Goal: Task Accomplishment & Management: Manage account settings

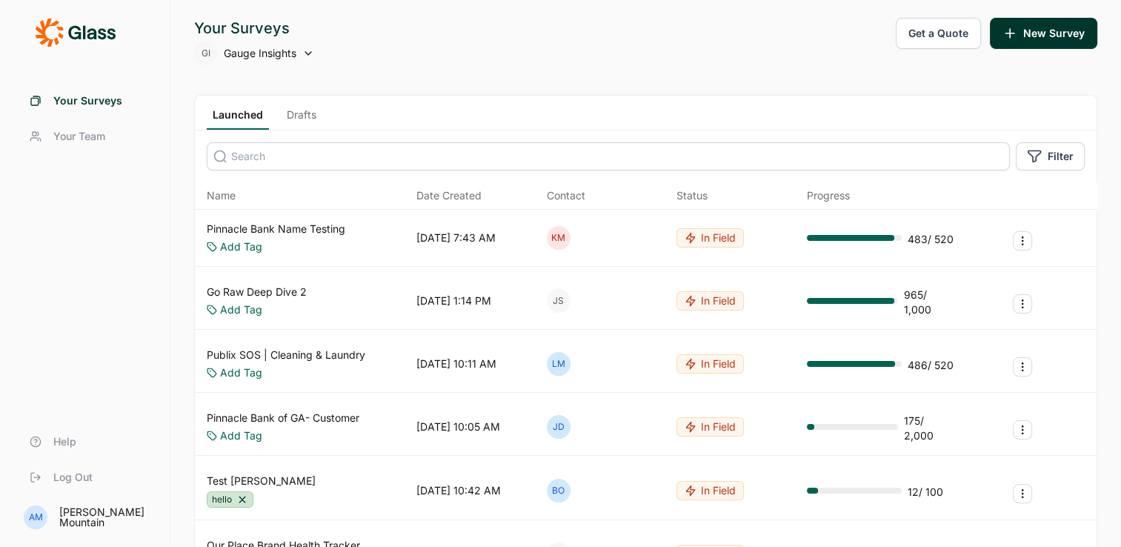
click at [1049, 153] on span "Filter" at bounding box center [1061, 156] width 26 height 15
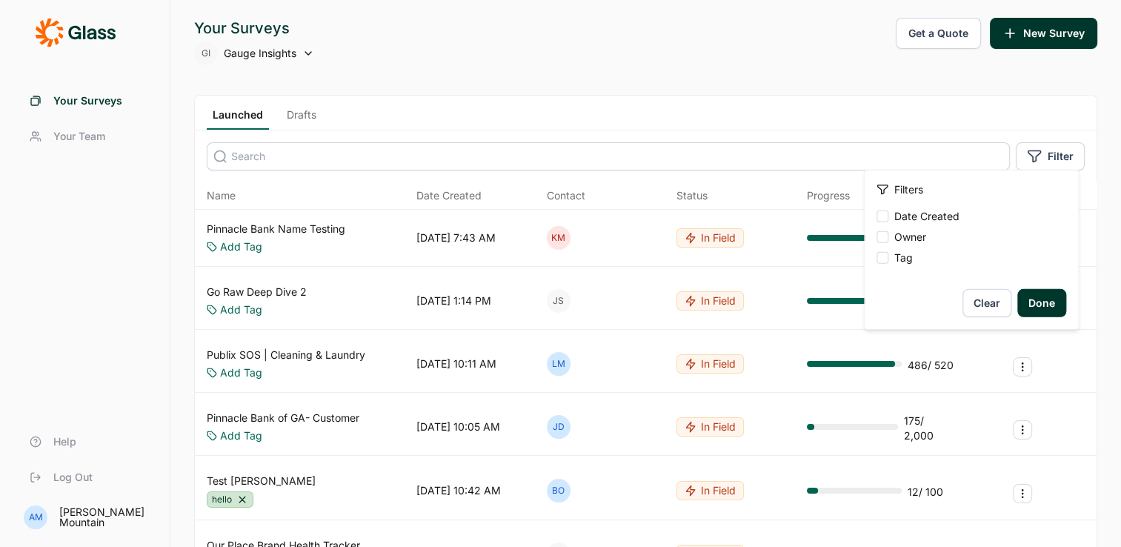
click at [954, 127] on div "Launched Drafts" at bounding box center [646, 113] width 902 height 35
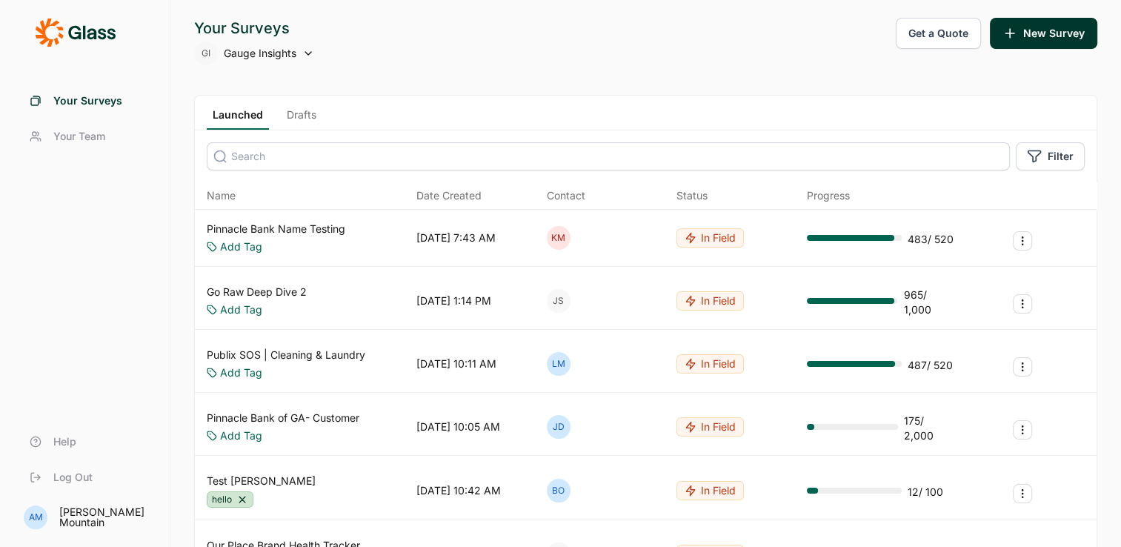
click at [382, 158] on input at bounding box center [608, 156] width 803 height 28
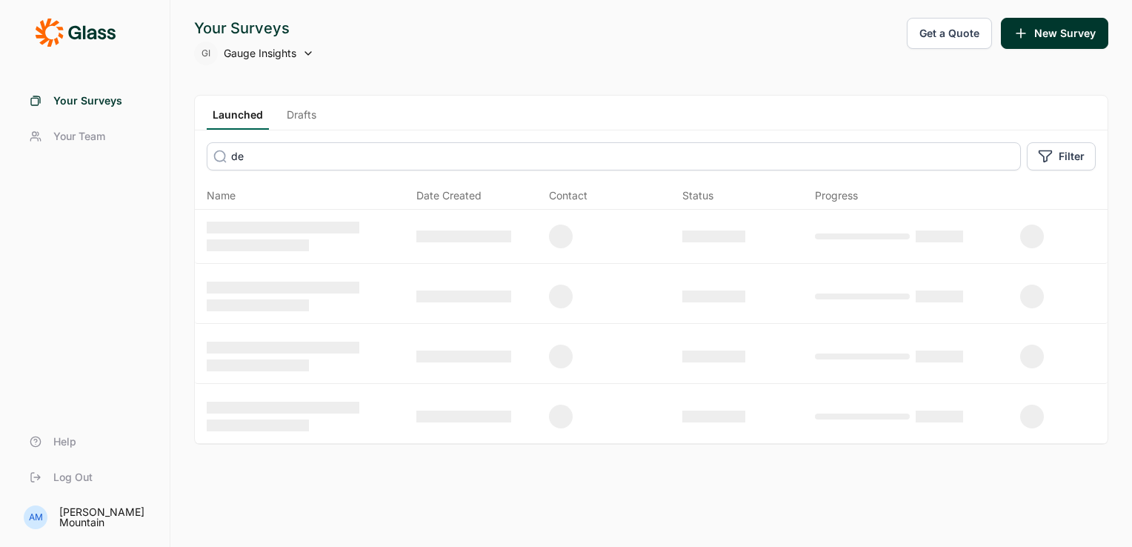
type input "d"
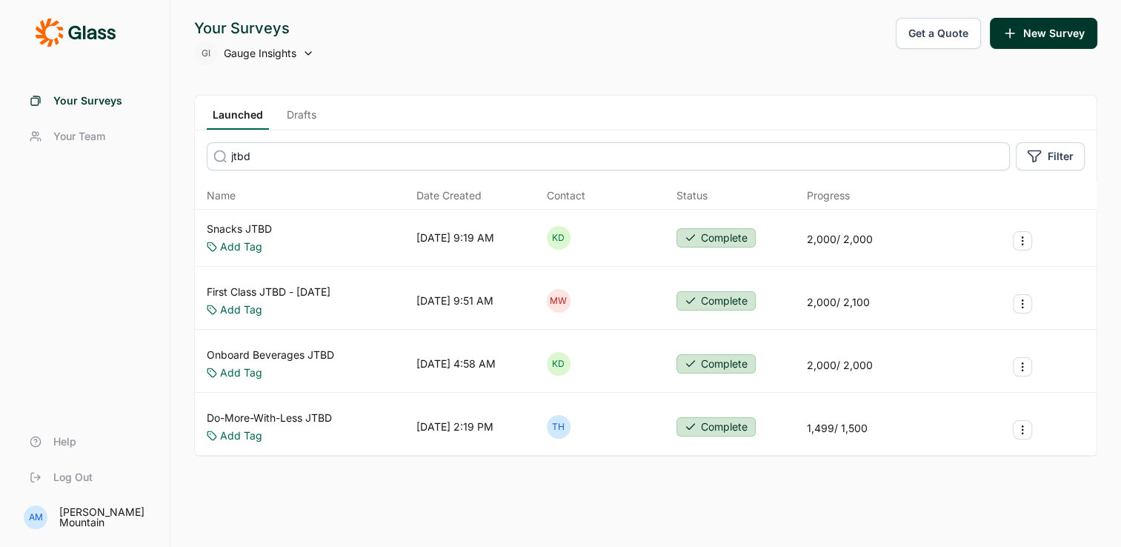
type input "jtbd"
click at [245, 230] on link "Snacks JTBD" at bounding box center [239, 229] width 65 height 15
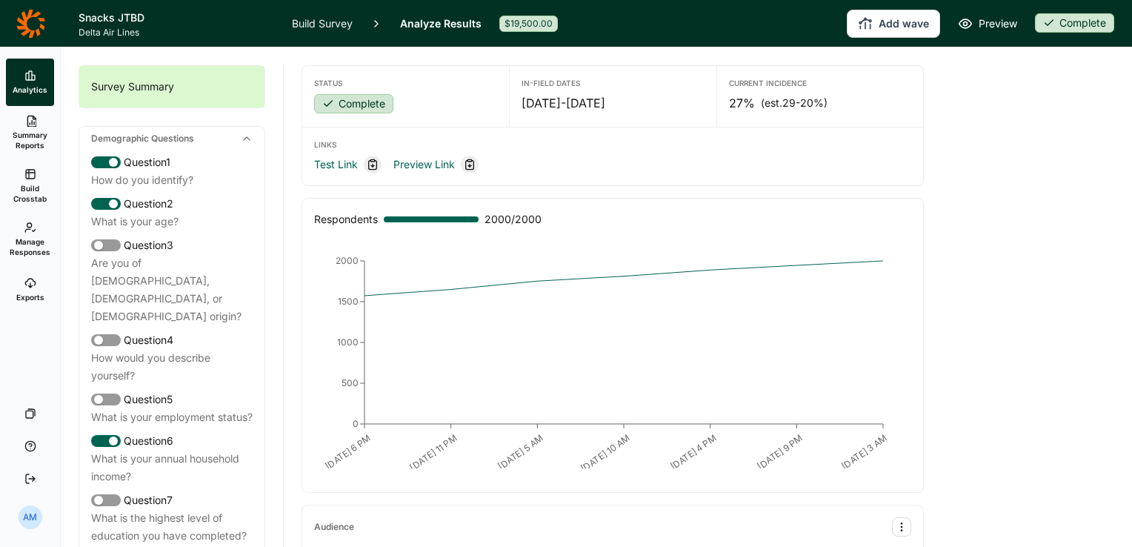
click at [30, 284] on icon at bounding box center [30, 283] width 12 height 12
click at [34, 22] on icon at bounding box center [30, 24] width 29 height 30
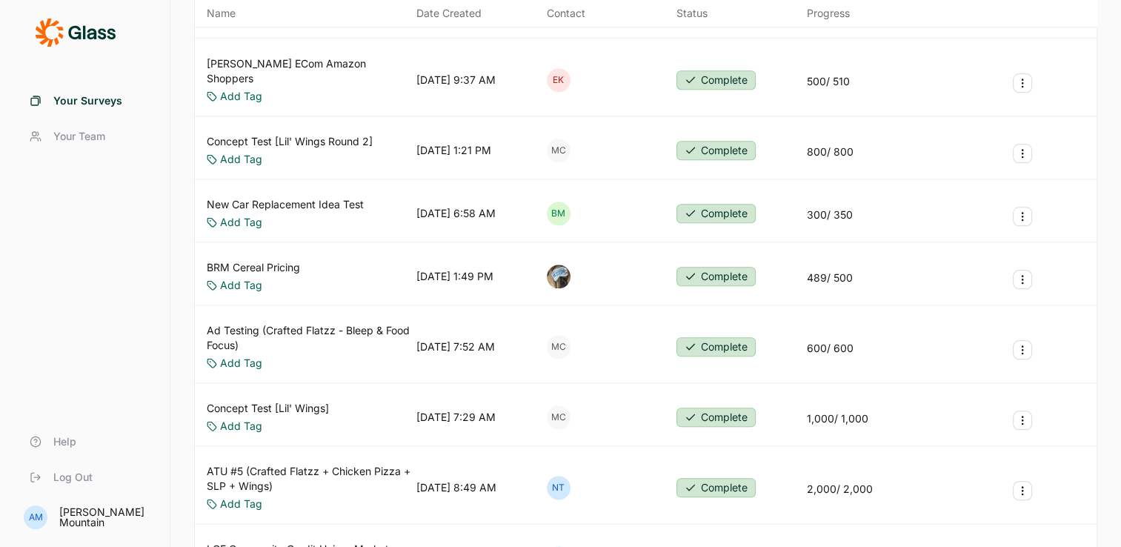
scroll to position [1568, 0]
click at [322, 196] on link "New Car Replacement Idea Test" at bounding box center [285, 203] width 157 height 15
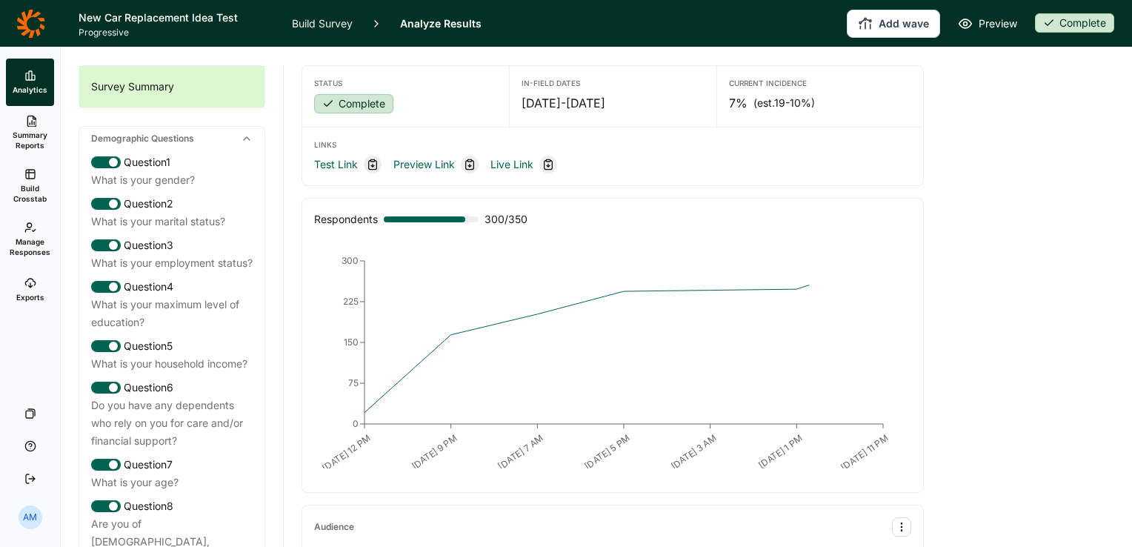
click at [20, 277] on link "Exports" at bounding box center [30, 289] width 48 height 47
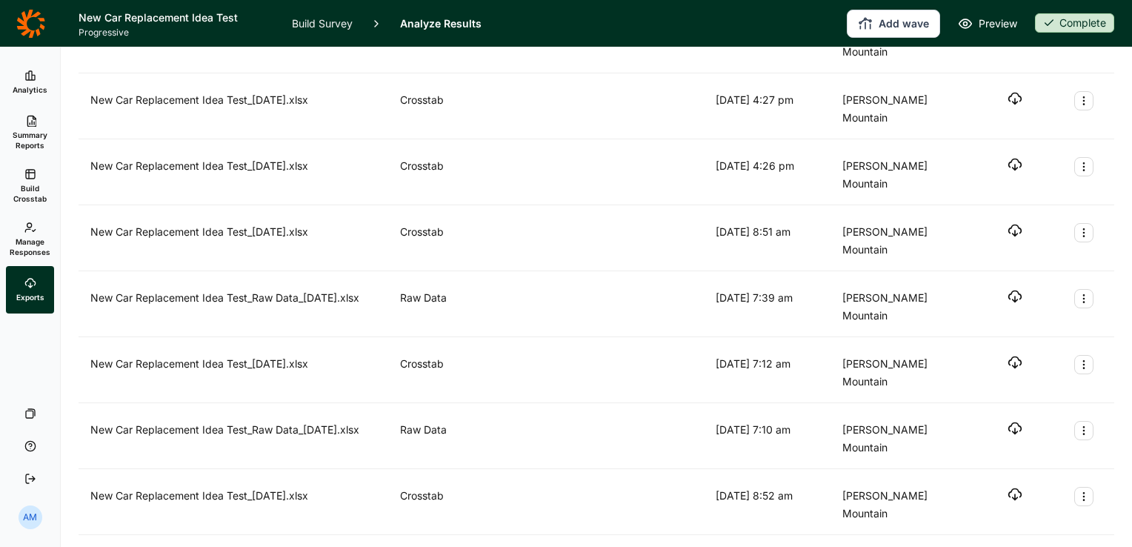
scroll to position [2004, 0]
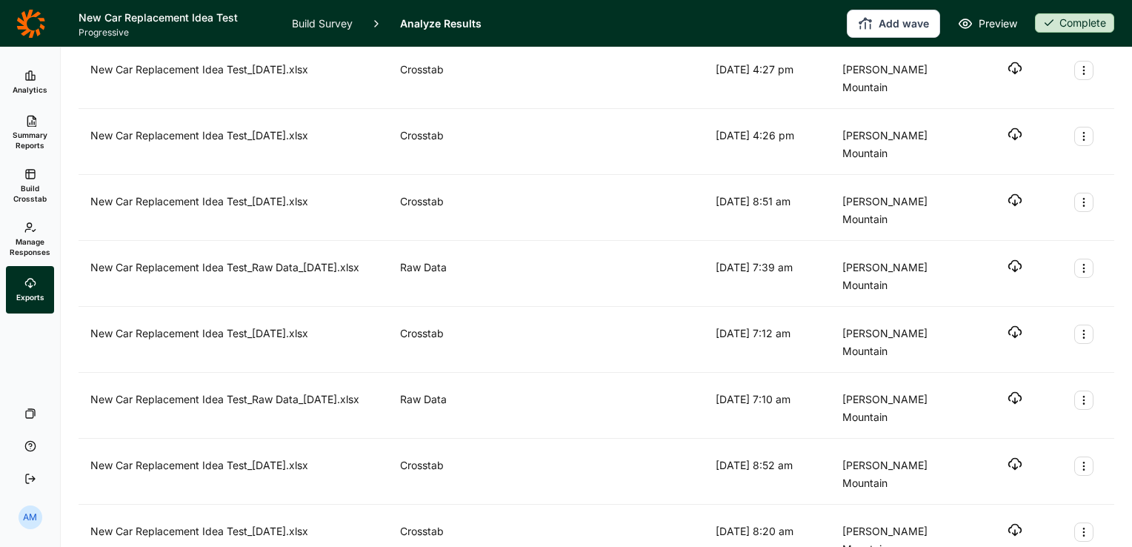
click at [36, 24] on icon at bounding box center [30, 24] width 29 height 30
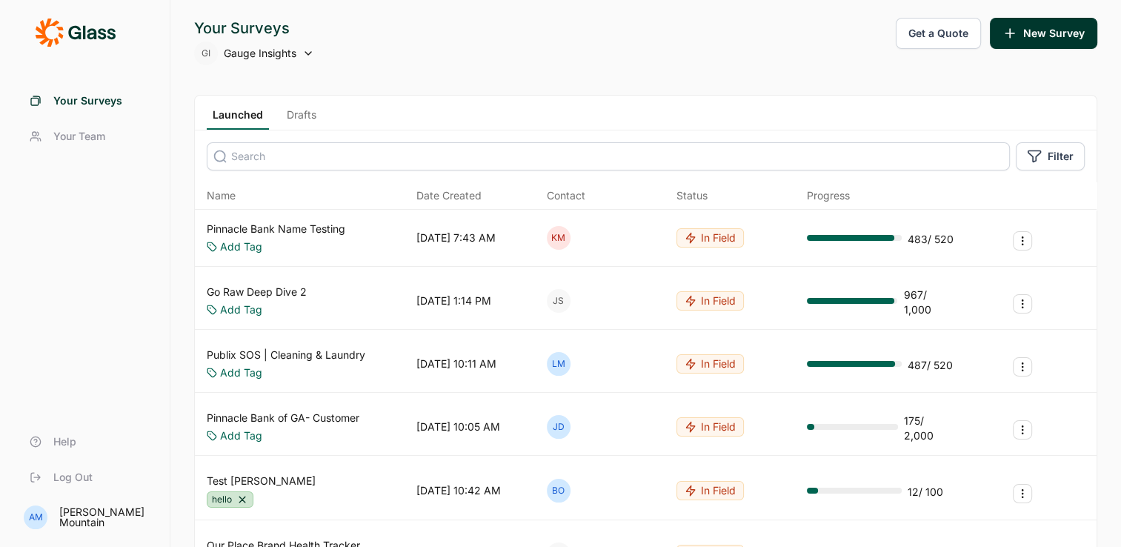
click at [290, 156] on input at bounding box center [608, 156] width 803 height 28
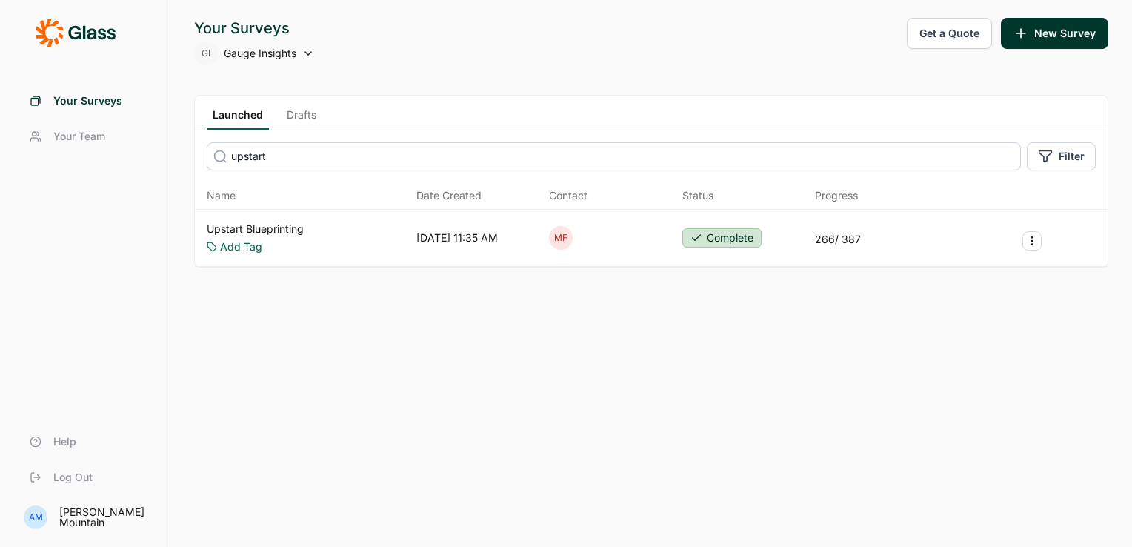
type input "upstart"
click at [276, 230] on link "Upstart Blueprinting" at bounding box center [255, 229] width 97 height 15
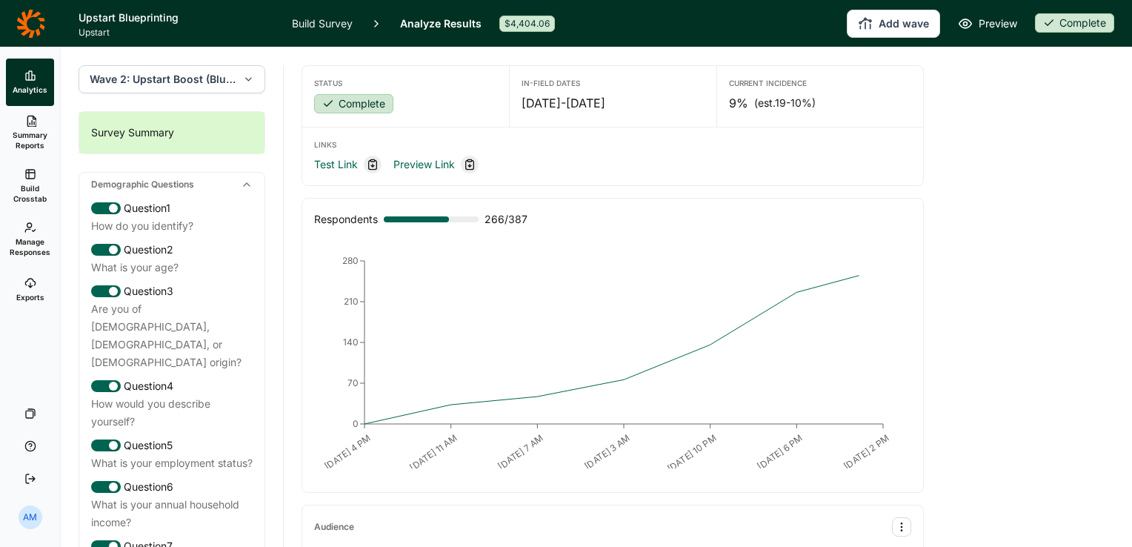
click at [28, 294] on span "Exports" at bounding box center [30, 297] width 28 height 10
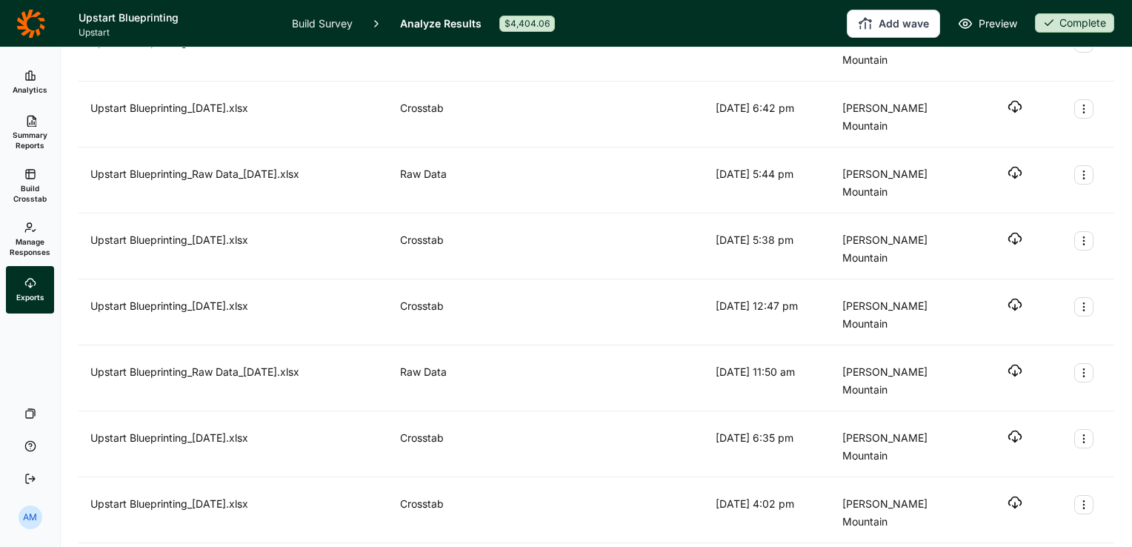
scroll to position [2311, 0]
click at [30, 26] on icon at bounding box center [30, 24] width 29 height 30
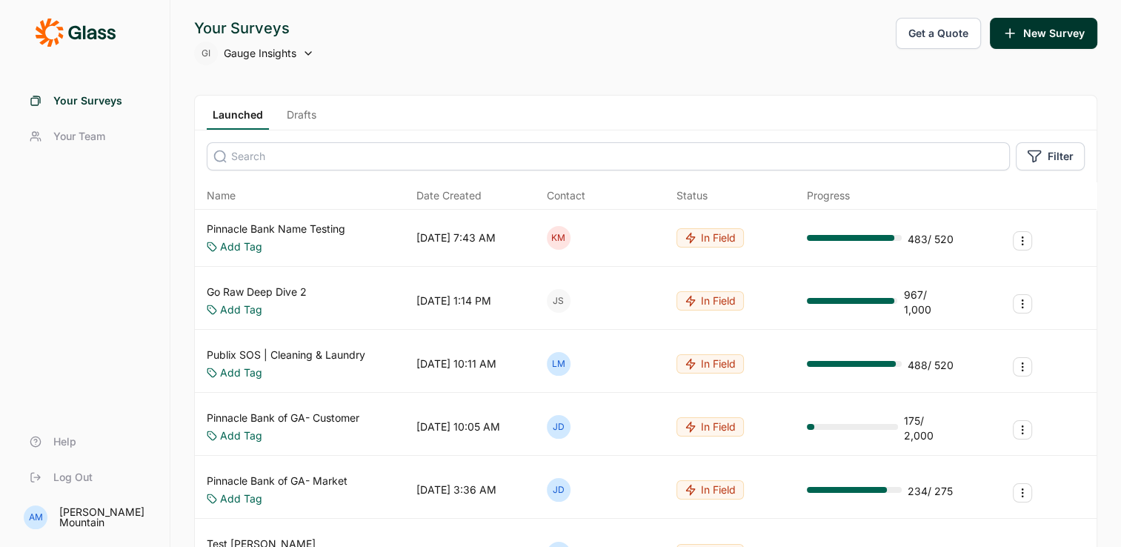
click at [282, 153] on input at bounding box center [608, 156] width 803 height 28
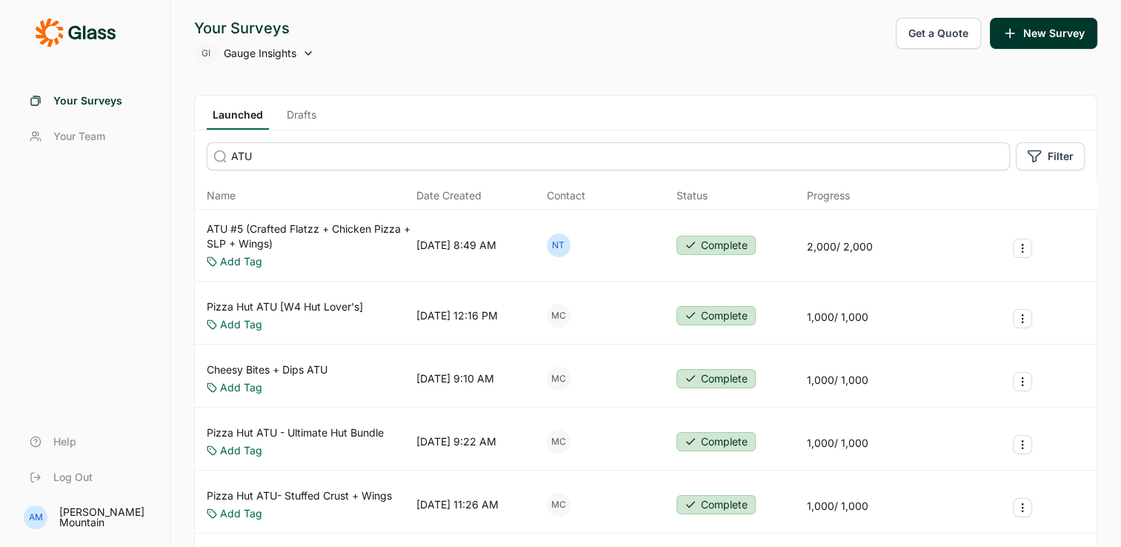
type input "ATU"
click at [313, 227] on link "ATU #5 (Crafted Flatzz + Chicken Pizza + SLP + Wings)" at bounding box center [309, 237] width 204 height 30
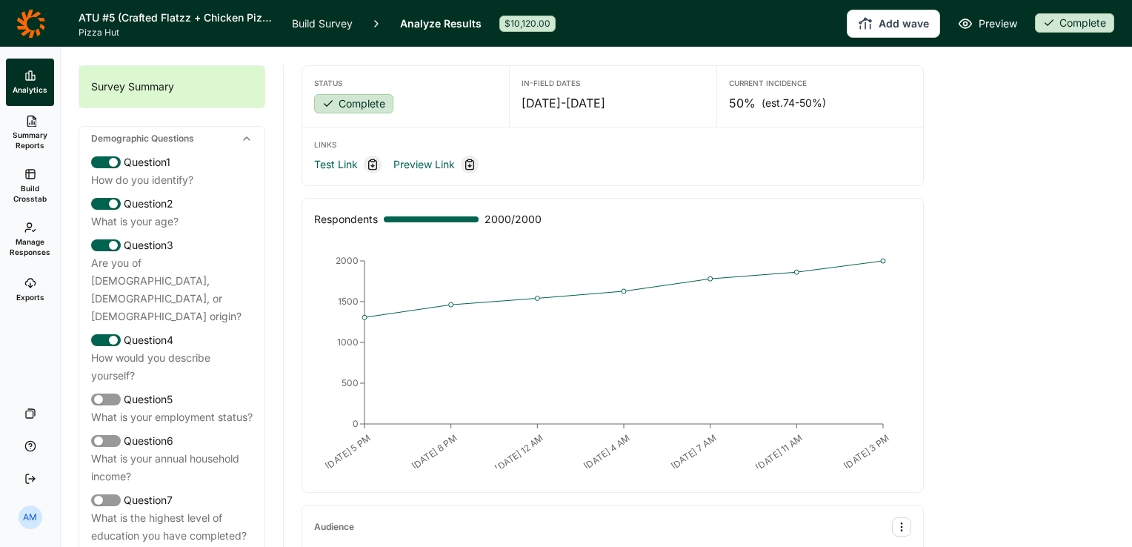
click at [31, 277] on icon at bounding box center [30, 283] width 12 height 12
